Goal: Task Accomplishment & Management: Use online tool/utility

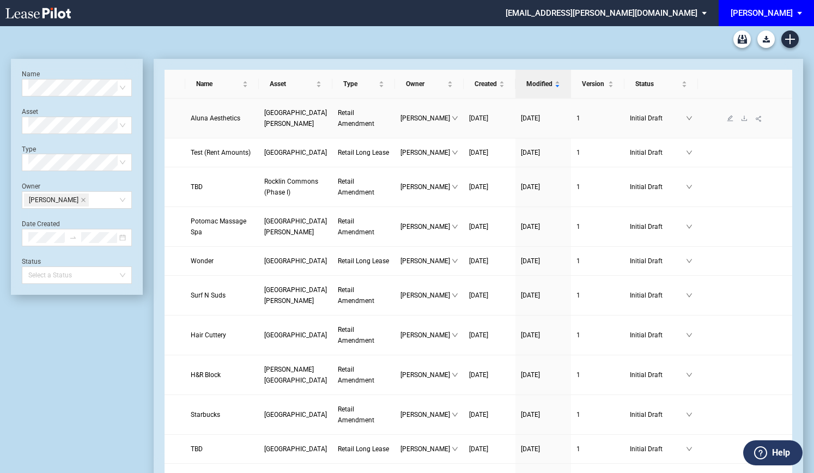
click at [198, 121] on span "Aluna Aesthetics" at bounding box center [216, 118] width 50 height 8
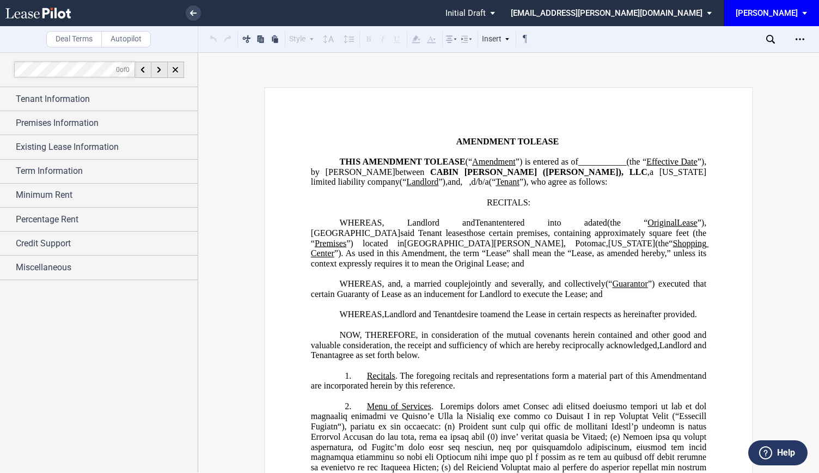
scroll to position [218, 0]
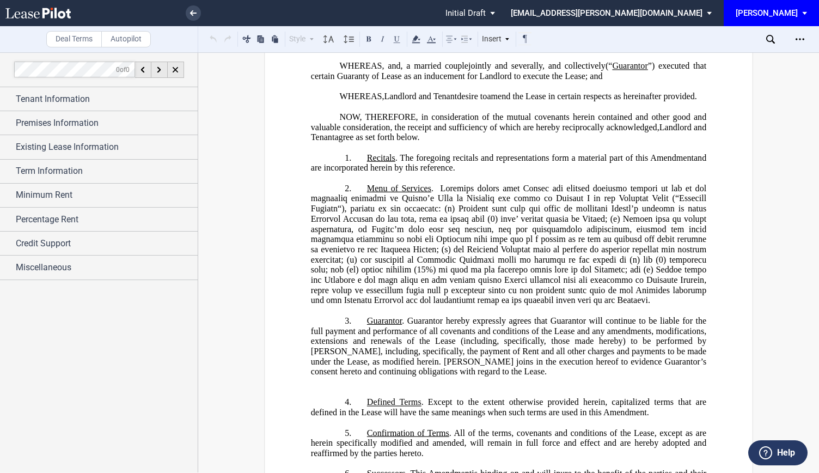
click at [706, 255] on span at bounding box center [510, 243] width 398 height 121
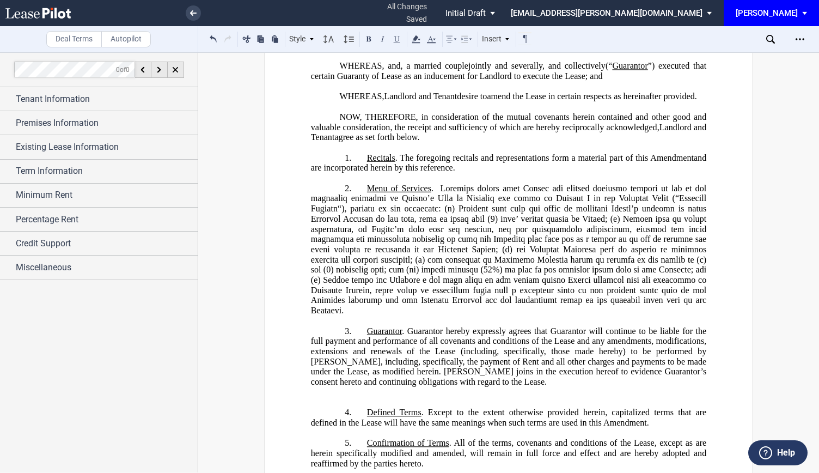
click at [583, 275] on span at bounding box center [510, 249] width 398 height 132
click at [569, 276] on span at bounding box center [510, 249] width 398 height 132
click at [331, 285] on span at bounding box center [510, 249] width 398 height 132
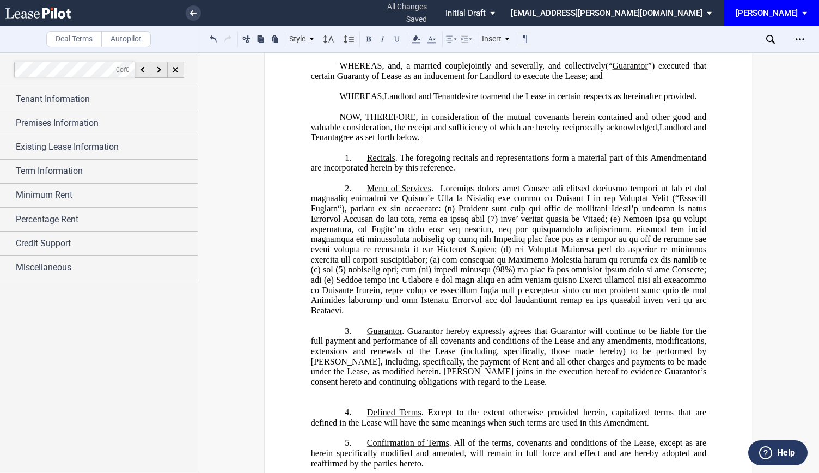
scroll to position [272, 0]
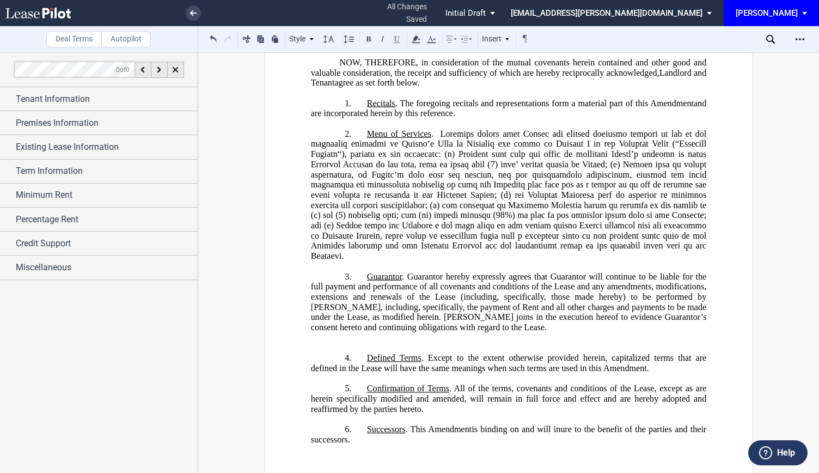
click at [643, 243] on span at bounding box center [510, 195] width 398 height 132
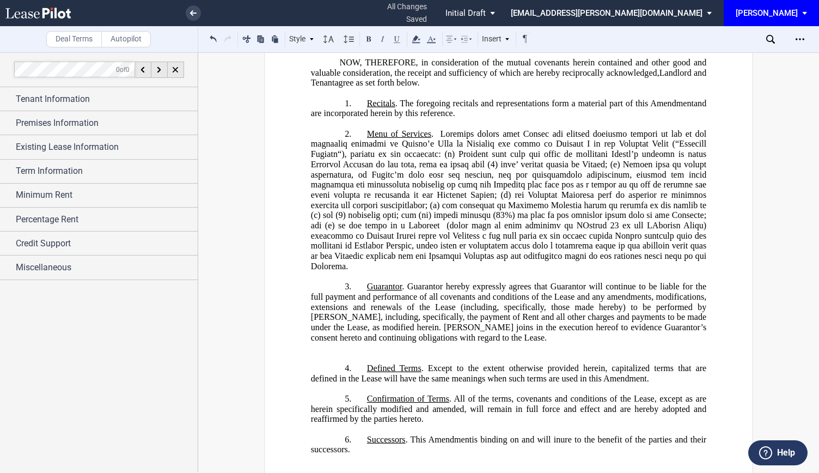
click at [445, 253] on span at bounding box center [510, 200] width 398 height 142
click at [659, 246] on span at bounding box center [510, 200] width 398 height 142
drag, startPoint x: 566, startPoint y: 253, endPoint x: 639, endPoint y: 250, distance: 72.5
click at [639, 250] on span at bounding box center [510, 200] width 398 height 142
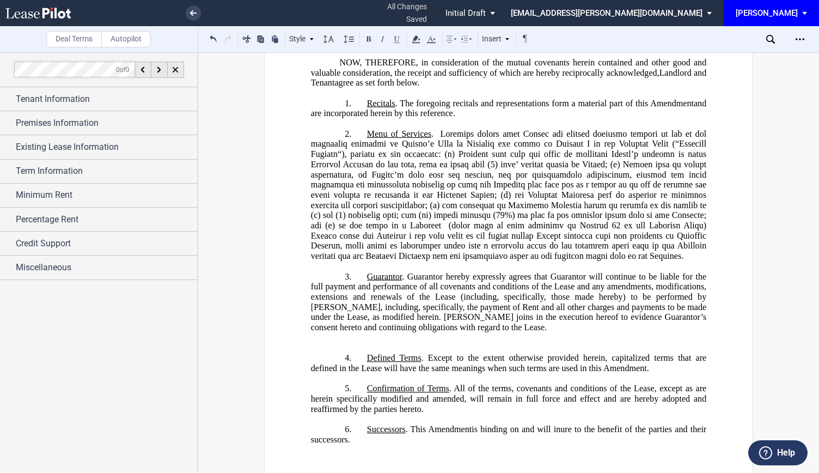
click at [616, 241] on span at bounding box center [511, 195] width 400 height 132
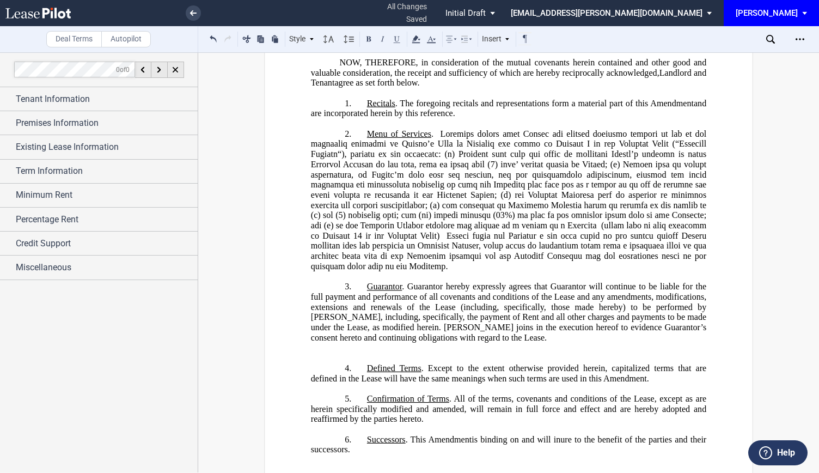
click at [466, 254] on span at bounding box center [510, 200] width 398 height 142
click at [540, 252] on span at bounding box center [510, 200] width 398 height 142
click at [452, 252] on span at bounding box center [510, 200] width 398 height 142
click at [449, 257] on span at bounding box center [510, 200] width 398 height 142
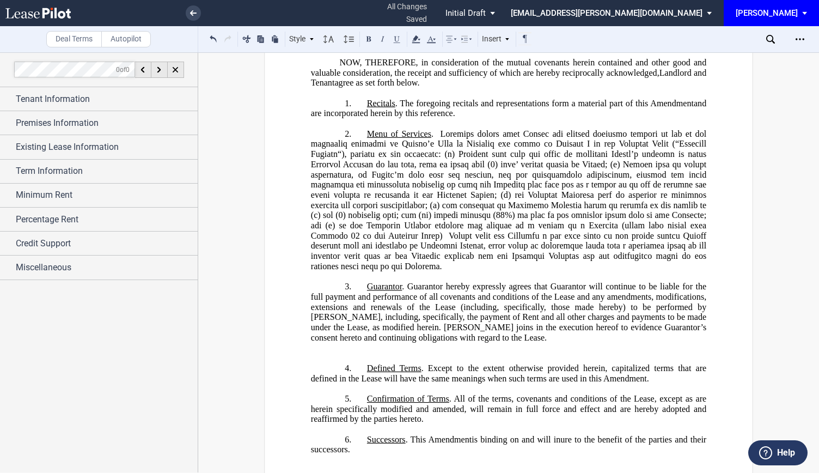
click at [451, 252] on span at bounding box center [510, 200] width 398 height 142
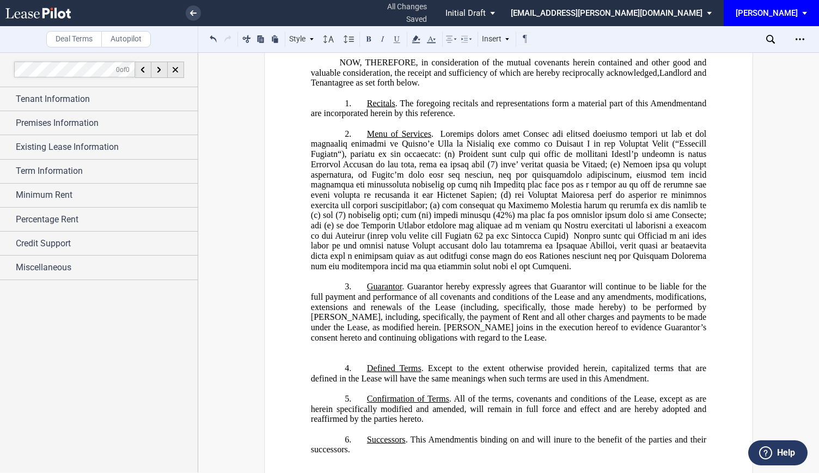
click at [447, 264] on span at bounding box center [510, 200] width 398 height 142
click at [378, 271] on span at bounding box center [510, 200] width 398 height 142
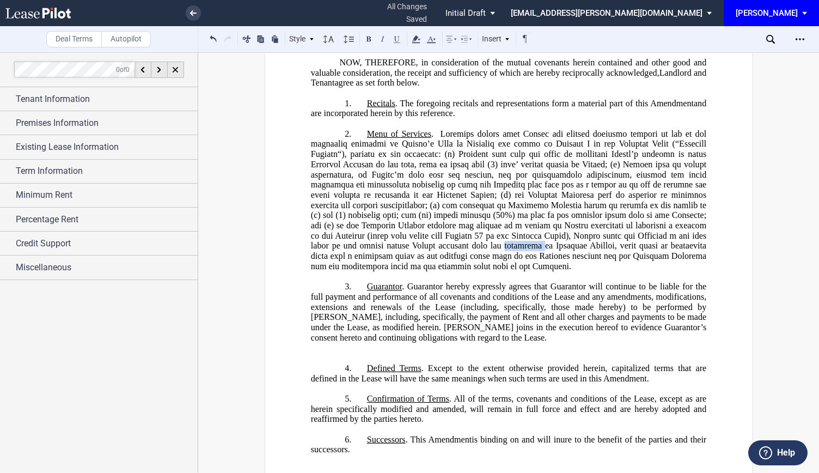
click at [378, 271] on span at bounding box center [510, 200] width 398 height 142
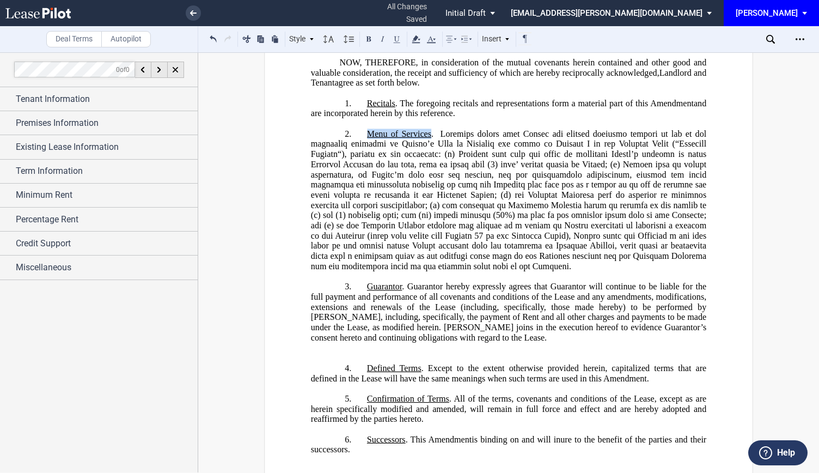
click at [378, 271] on span at bounding box center [510, 200] width 398 height 142
click at [435, 271] on span at bounding box center [510, 200] width 398 height 142
click at [402, 271] on span at bounding box center [510, 200] width 398 height 142
click at [399, 271] on span at bounding box center [510, 200] width 398 height 142
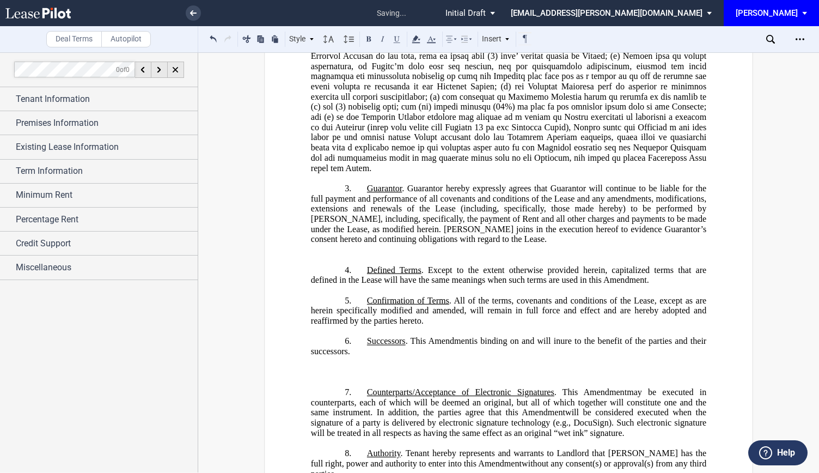
scroll to position [381, 0]
click at [421, 265] on p "﻿" at bounding box center [508, 259] width 395 height 10
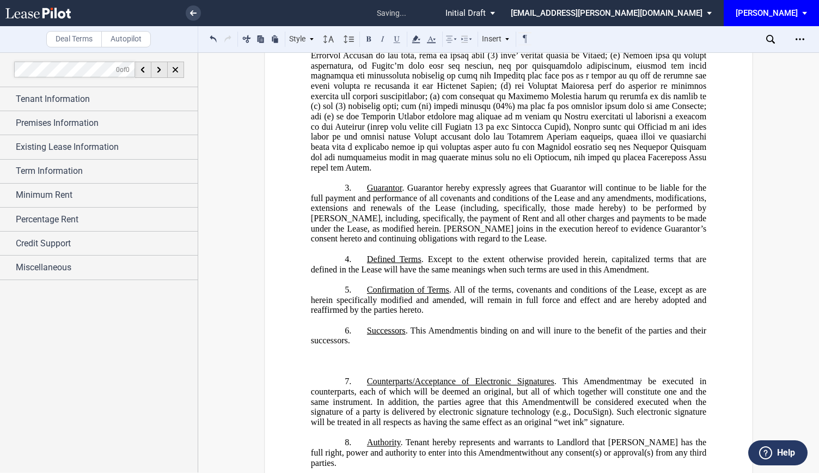
click at [362, 376] on p "﻿" at bounding box center [508, 371] width 395 height 10
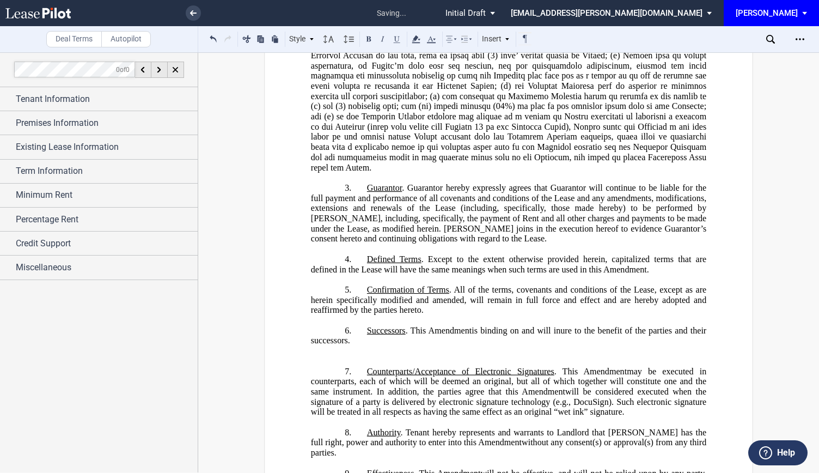
click at [352, 356] on p "﻿" at bounding box center [508, 351] width 395 height 10
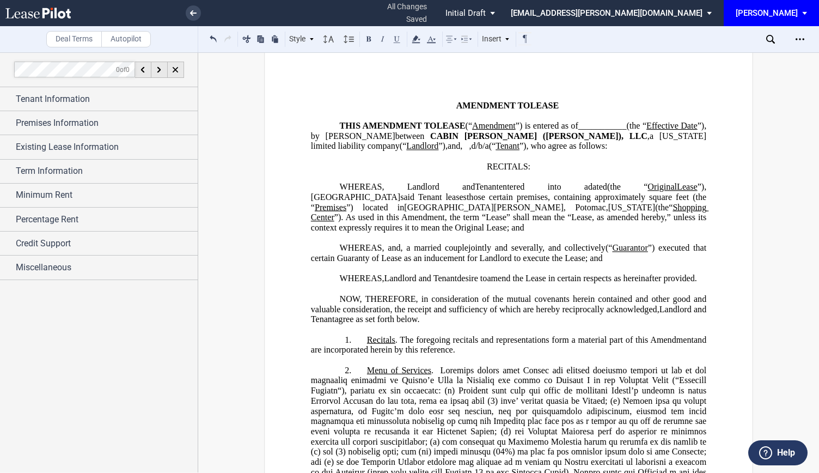
scroll to position [0, 0]
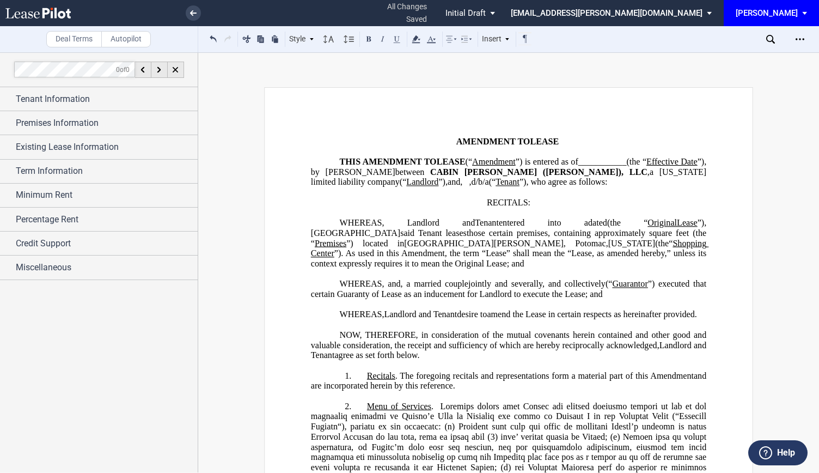
click at [646, 167] on span "Effective Date" at bounding box center [671, 162] width 51 height 10
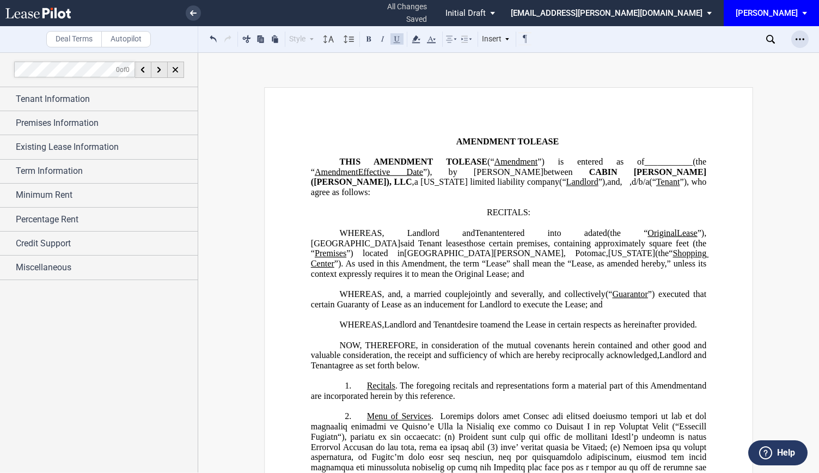
click at [793, 39] on div "Open Lease options menu" at bounding box center [799, 38] width 17 height 17
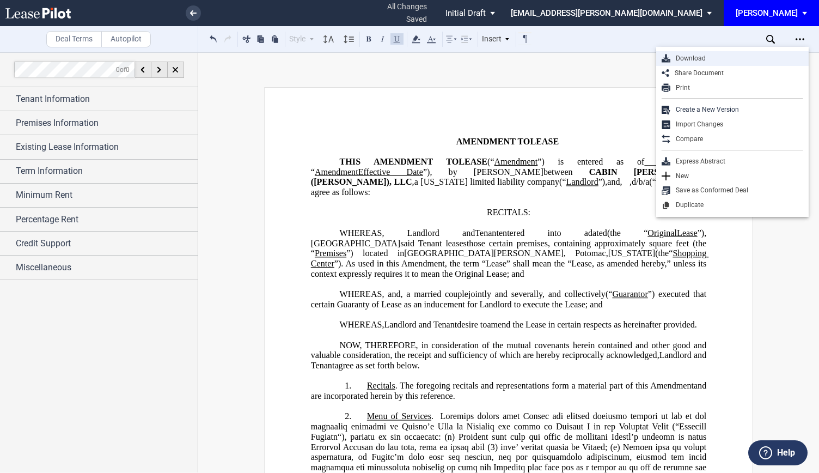
click at [685, 56] on div "Download" at bounding box center [736, 58] width 133 height 9
